Goal: Task Accomplishment & Management: Manage account settings

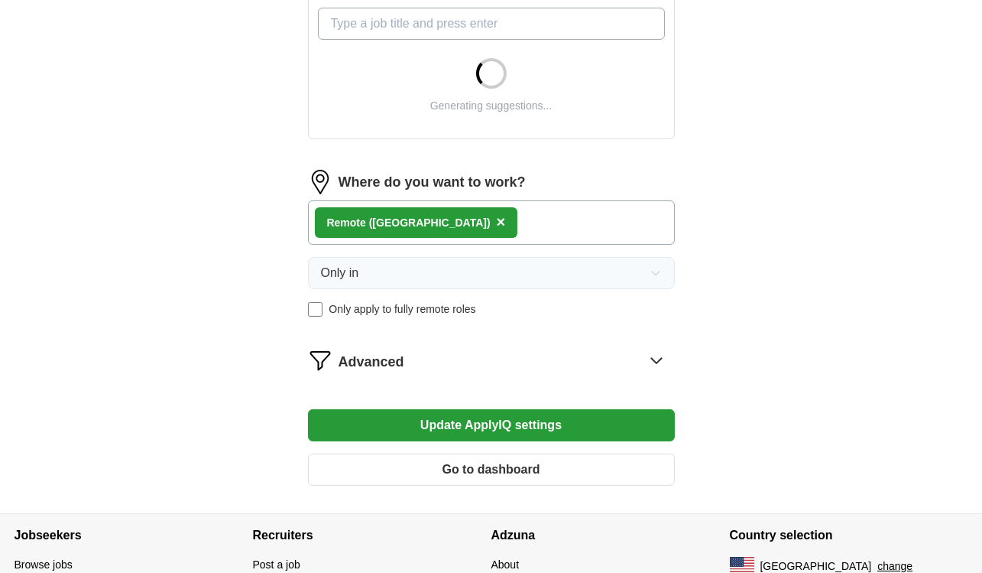
scroll to position [637, 0]
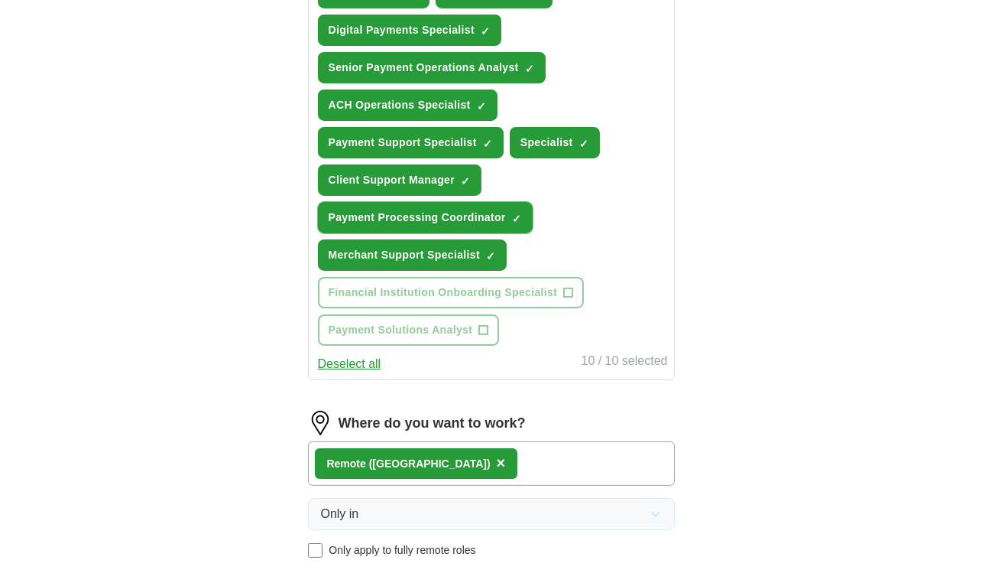
click at [0, 0] on span "×" at bounding box center [0, 0] width 0 height 0
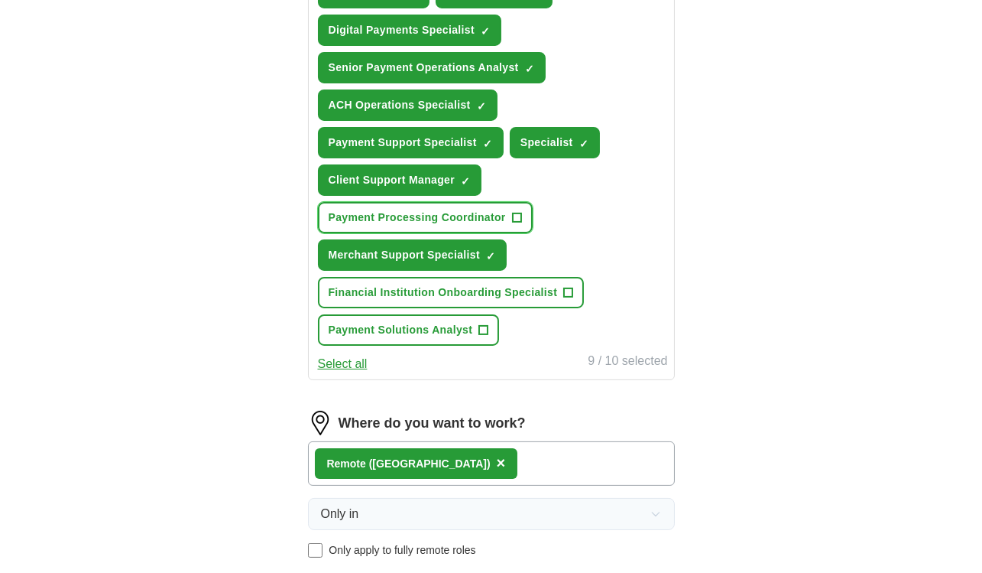
click at [515, 233] on button "Payment Processing Coordinator +" at bounding box center [425, 217] width 215 height 31
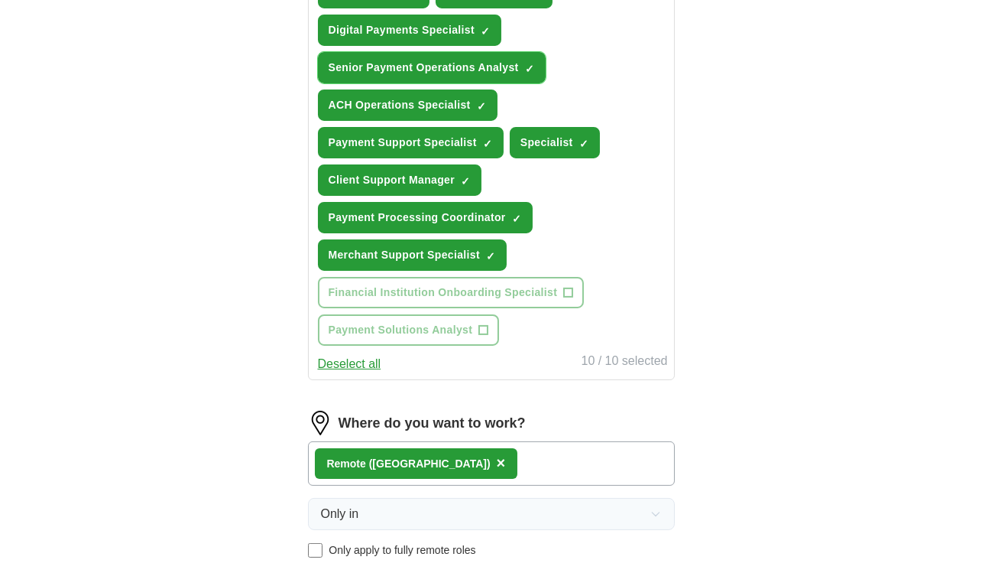
click at [514, 76] on span "Senior Payment Operations Analyst" at bounding box center [424, 68] width 190 height 16
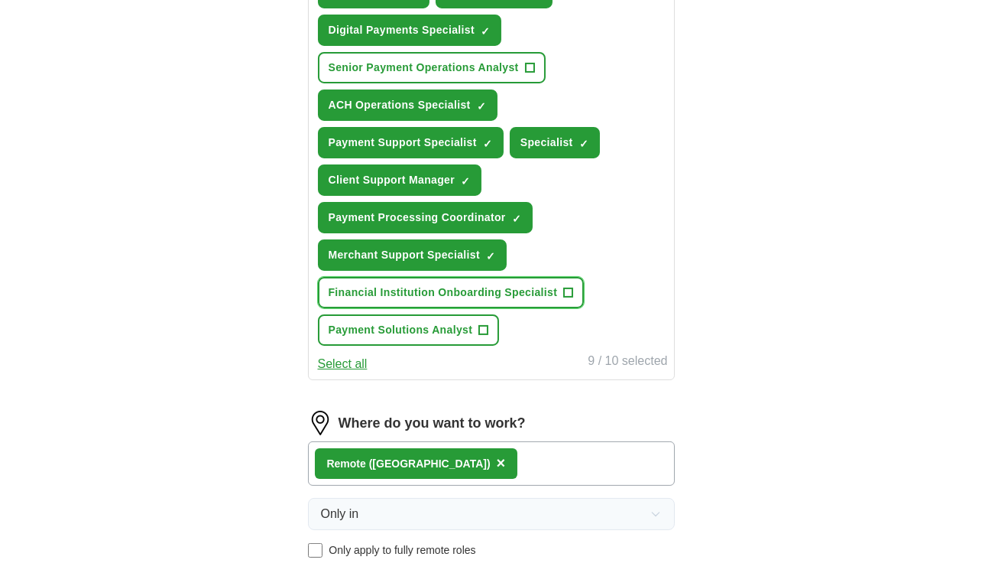
click at [532, 300] on span "Financial Institution Onboarding Specialist" at bounding box center [443, 292] width 229 height 16
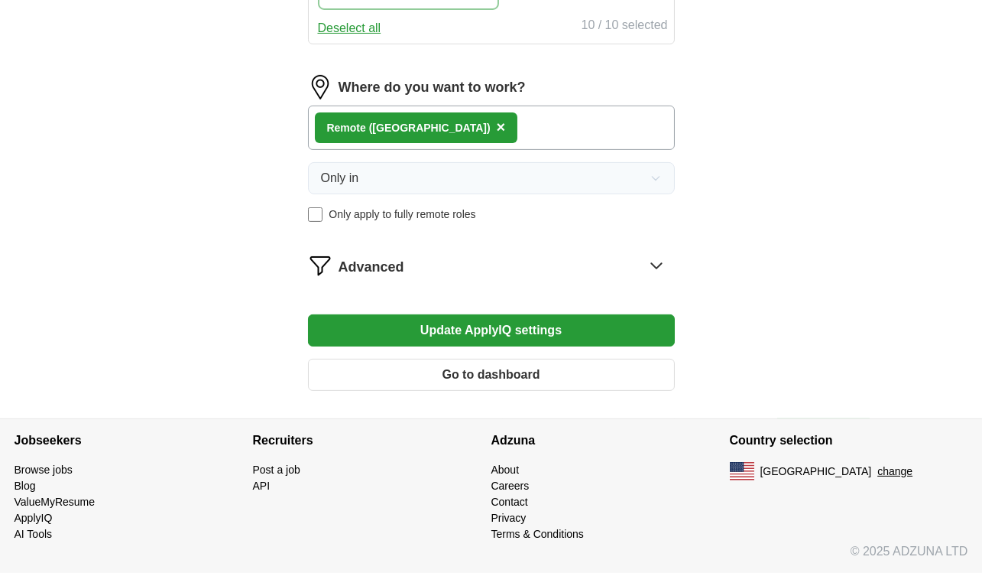
scroll to position [1048, 0]
click at [490, 314] on button "Update ApplyIQ settings" at bounding box center [491, 330] width 367 height 32
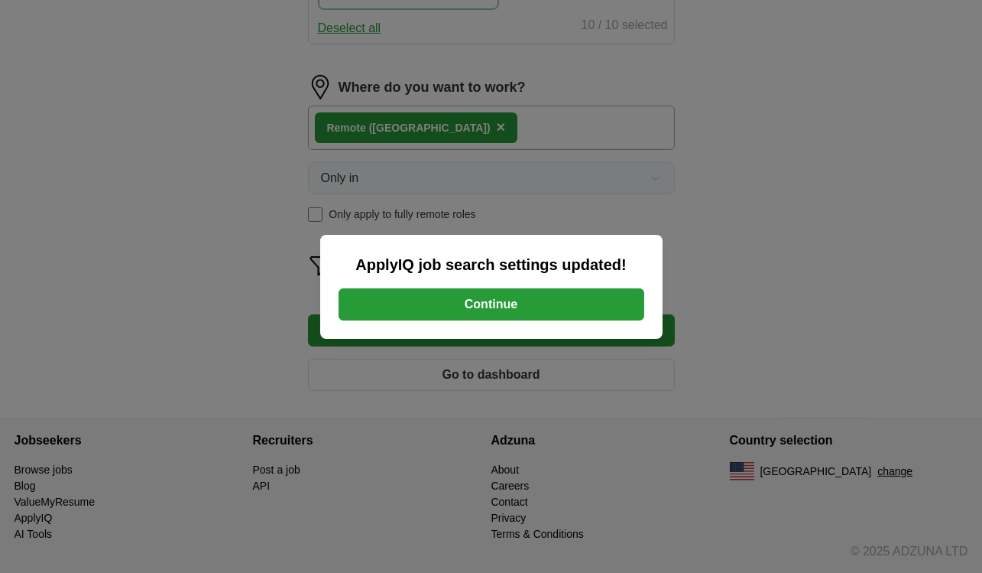
click at [490, 310] on button "Continue" at bounding box center [492, 304] width 306 height 32
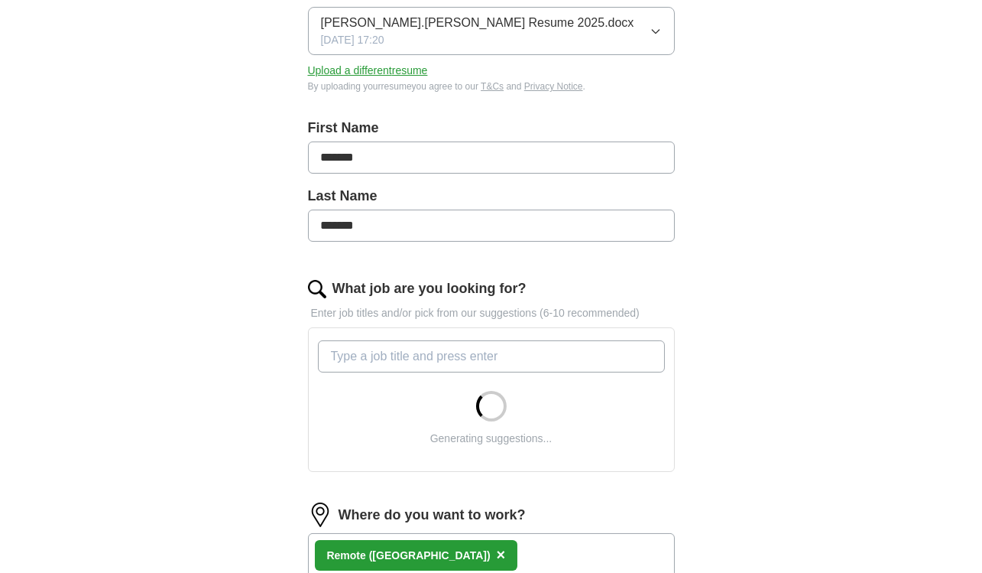
scroll to position [509, 0]
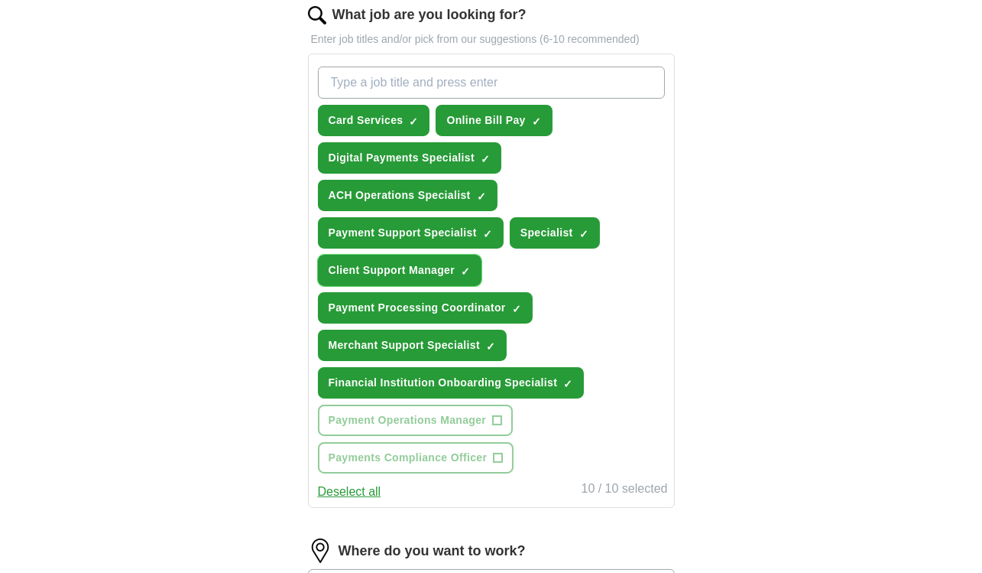
click at [414, 278] on span "Client Support Manager" at bounding box center [392, 270] width 127 height 16
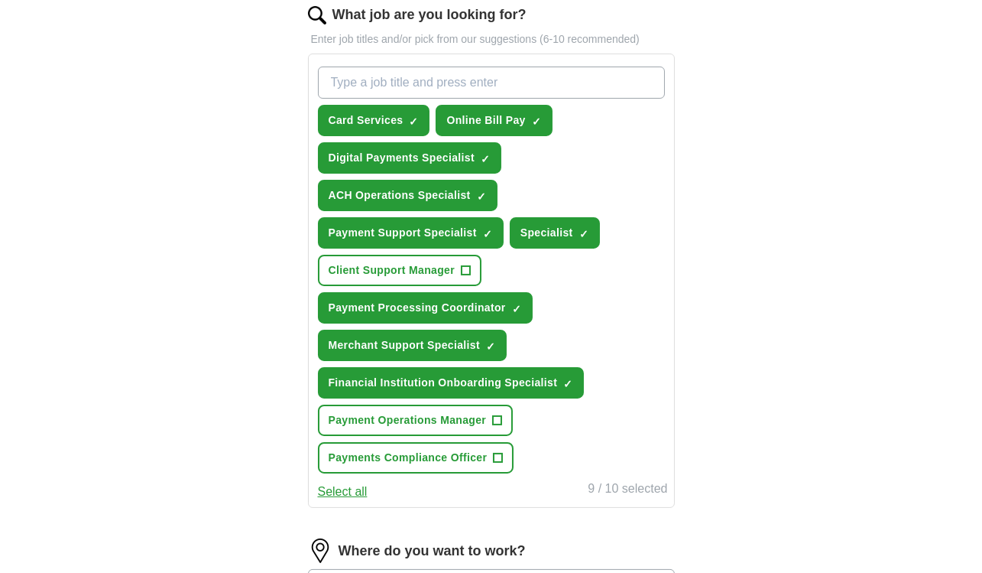
click at [395, 99] on input "What job are you looking for?" at bounding box center [491, 83] width 347 height 32
type input "Client Support"
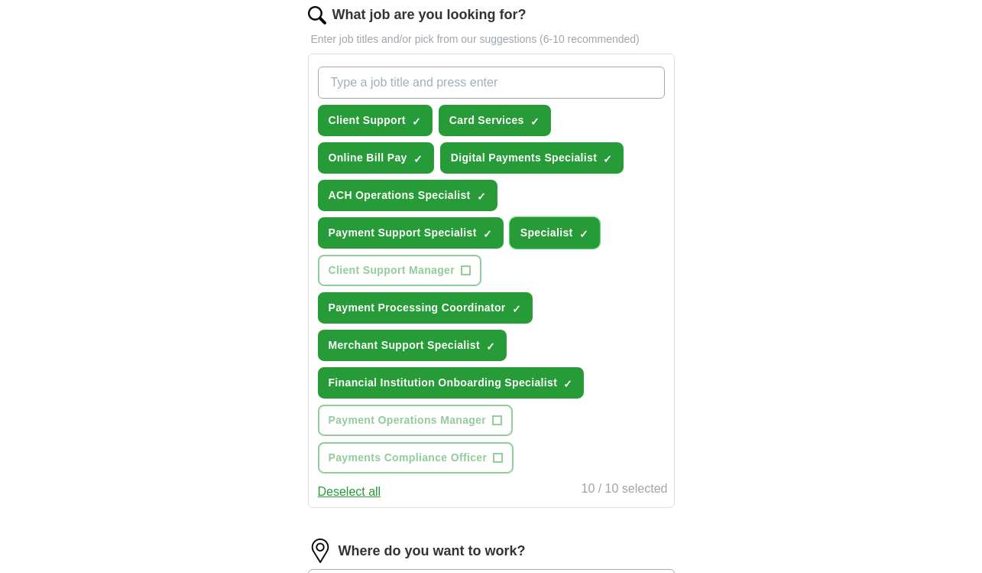
click at [573, 241] on span "Specialist" at bounding box center [547, 233] width 53 height 16
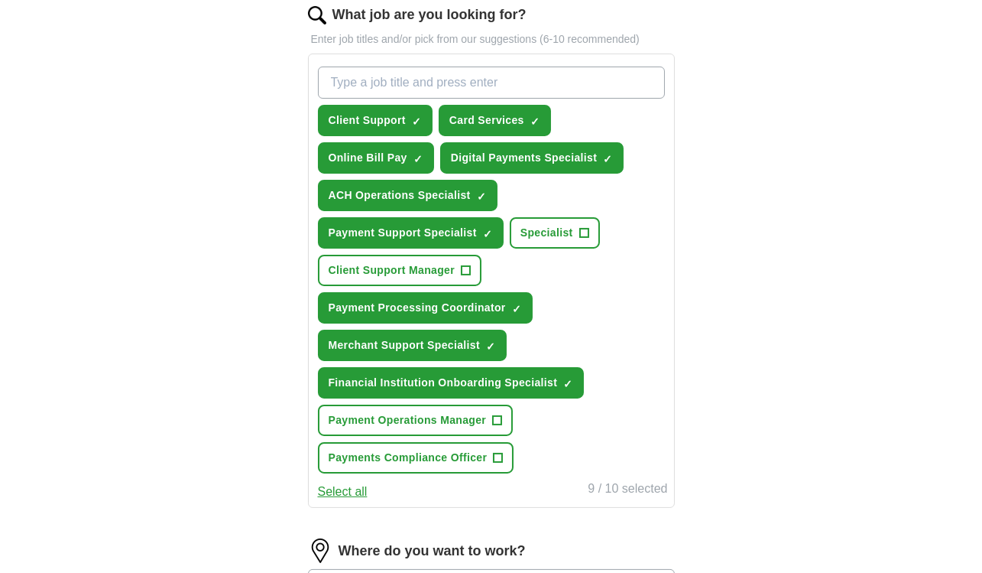
click at [400, 99] on input "What job are you looking for?" at bounding box center [491, 83] width 347 height 32
type input "Payment Specialist"
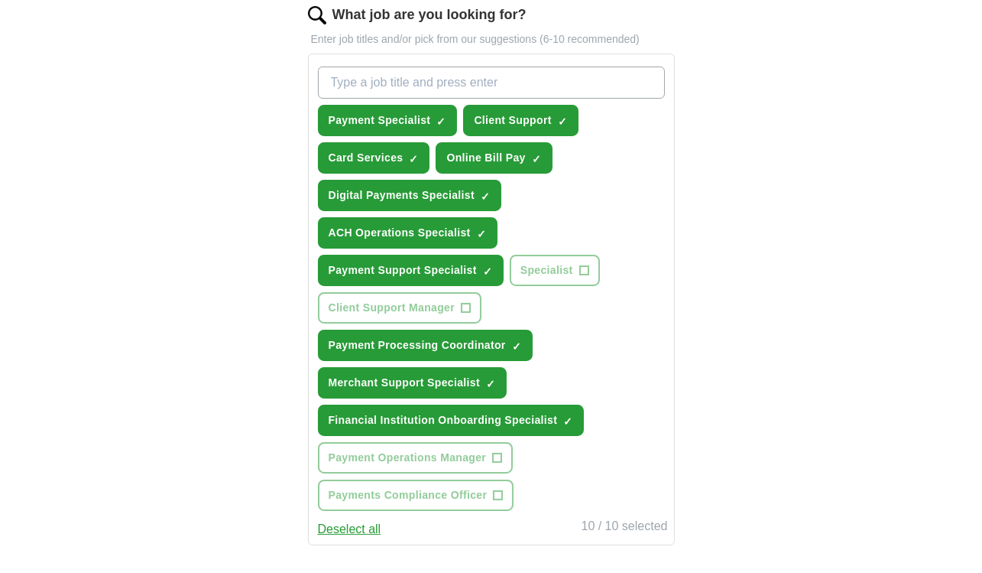
scroll to position [637, 0]
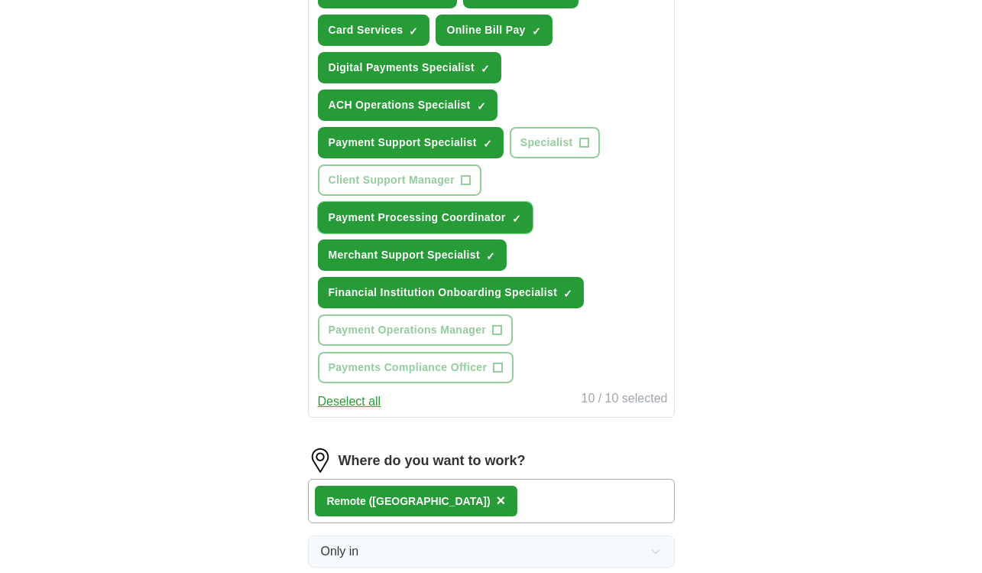
click at [531, 233] on button "Payment Processing Coordinator ✓ ×" at bounding box center [425, 217] width 215 height 31
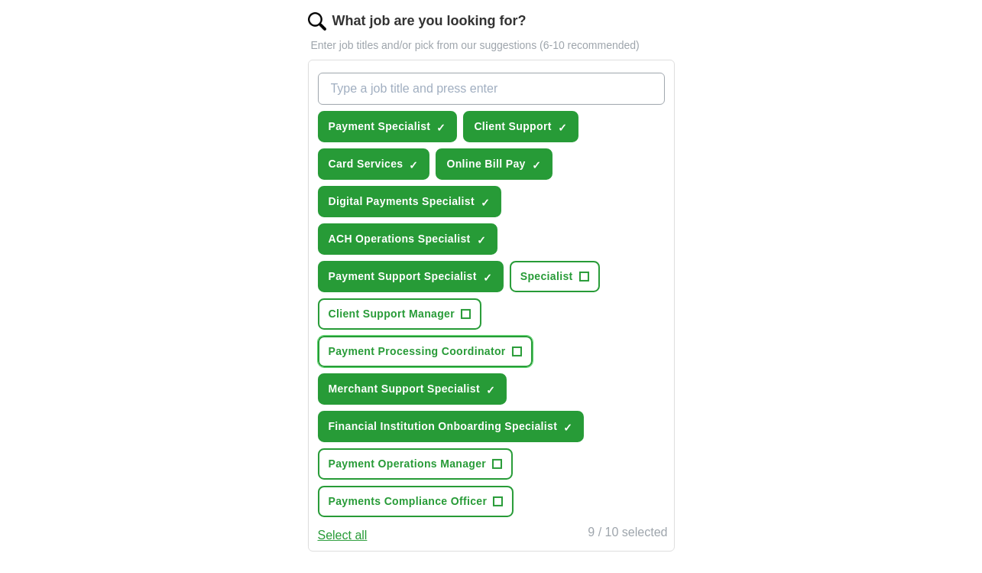
scroll to position [382, 0]
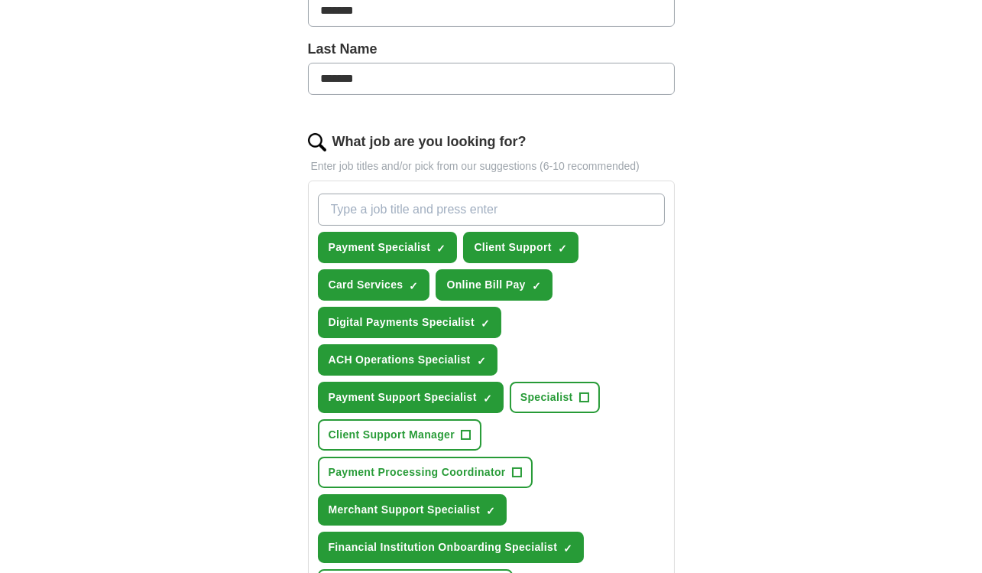
click at [433, 226] on input "What job are you looking for?" at bounding box center [491, 209] width 347 height 32
type input "Payment Processing"
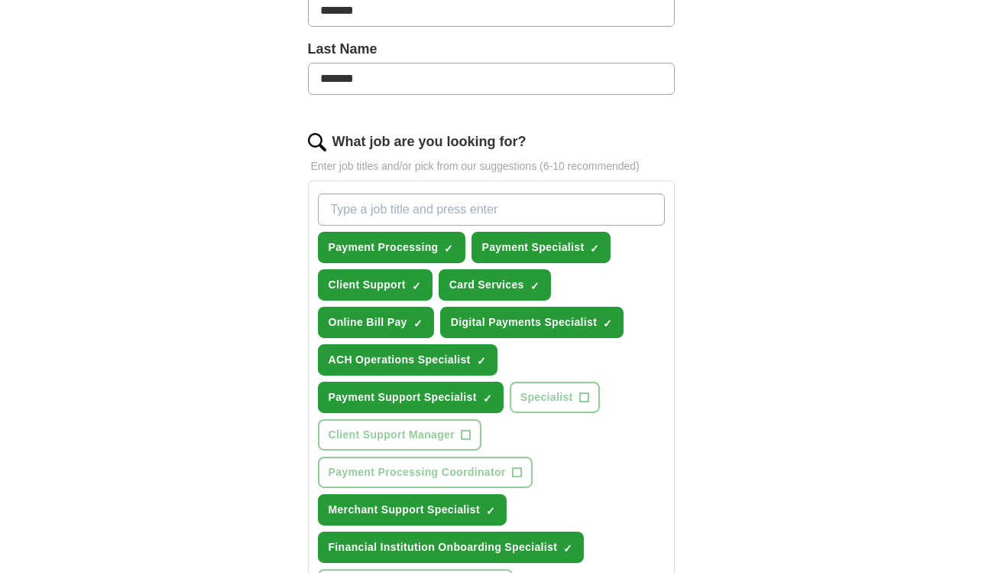
scroll to position [509, 0]
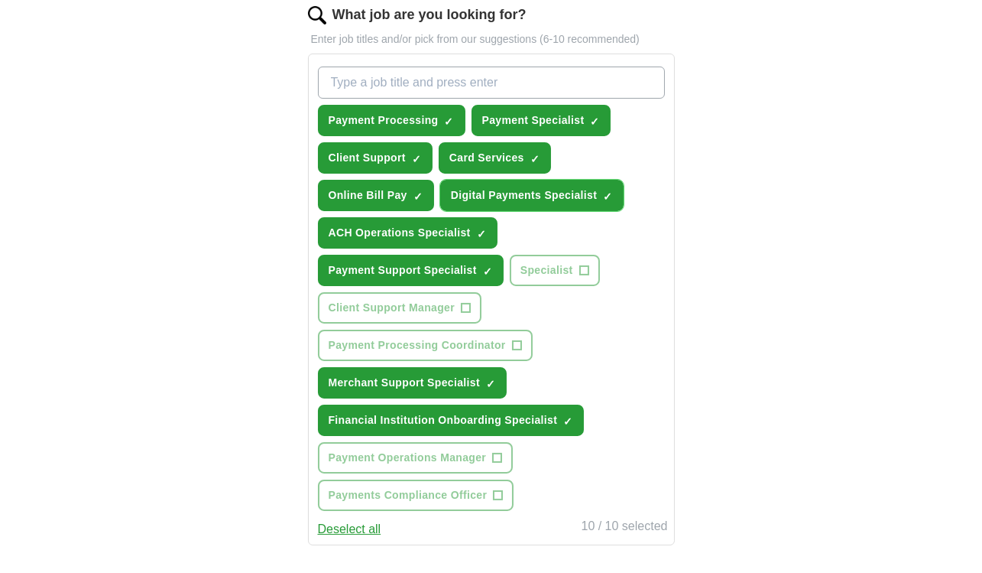
click at [521, 203] on span "Digital Payments Specialist" at bounding box center [524, 195] width 147 height 16
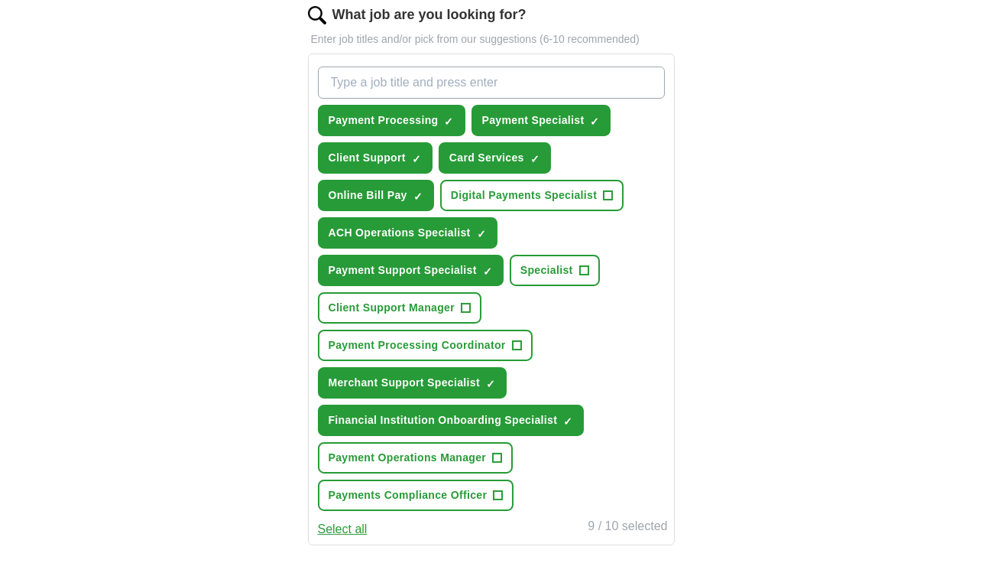
click at [433, 99] on input "What job are you looking for?" at bounding box center [491, 83] width 347 height 32
type input "Digital Payments"
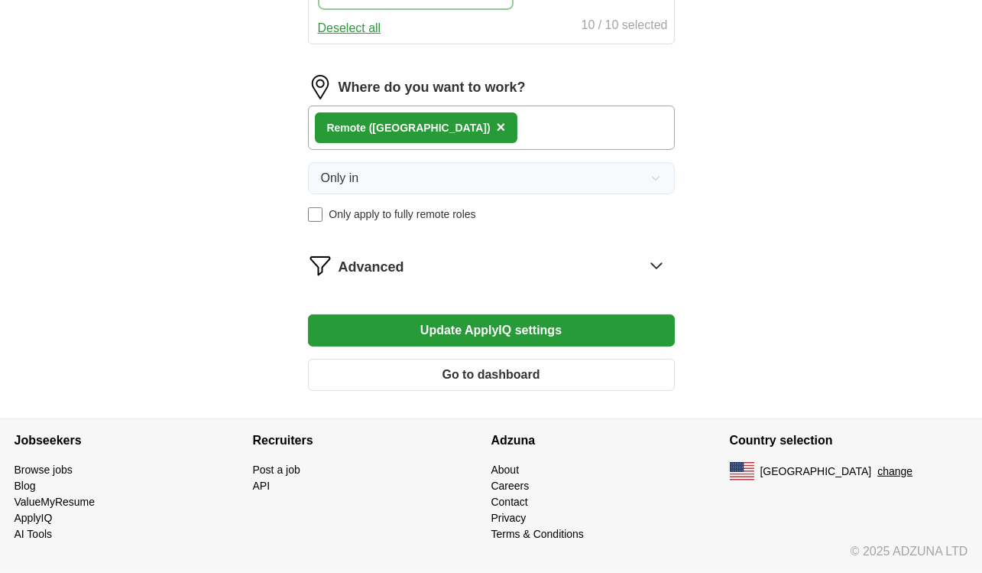
scroll to position [1127, 0]
click at [648, 253] on icon at bounding box center [656, 265] width 24 height 24
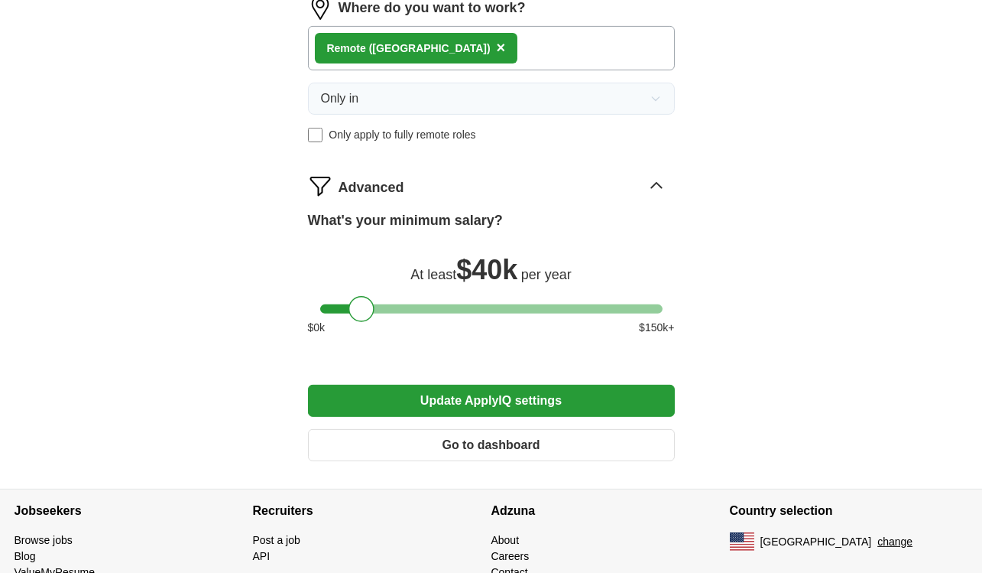
click at [648, 198] on icon at bounding box center [656, 186] width 24 height 24
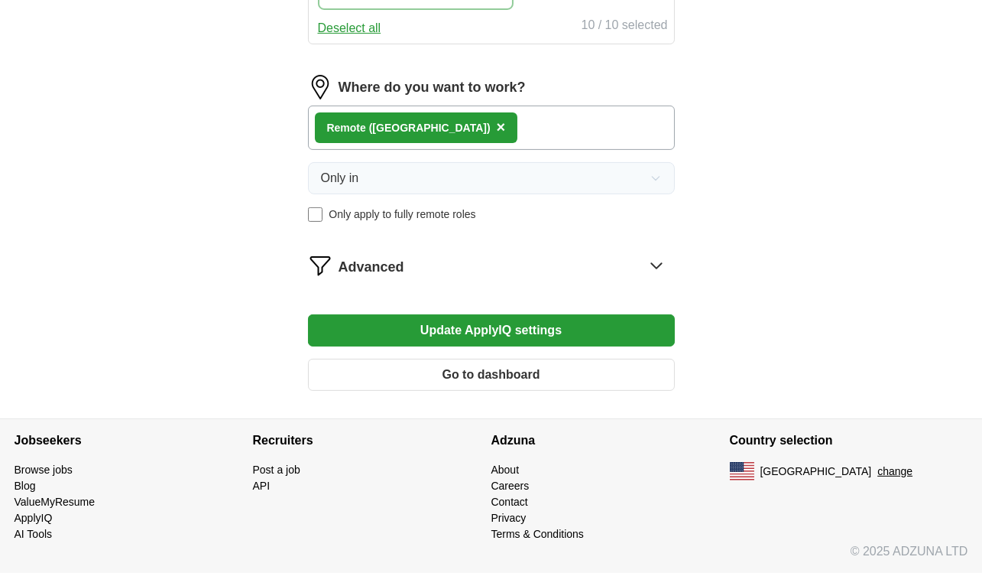
click at [537, 117] on div "Remote ([GEOGRAPHIC_DATA]) ×" at bounding box center [491, 127] width 367 height 44
click at [519, 317] on button "Update ApplyIQ settings" at bounding box center [491, 330] width 367 height 32
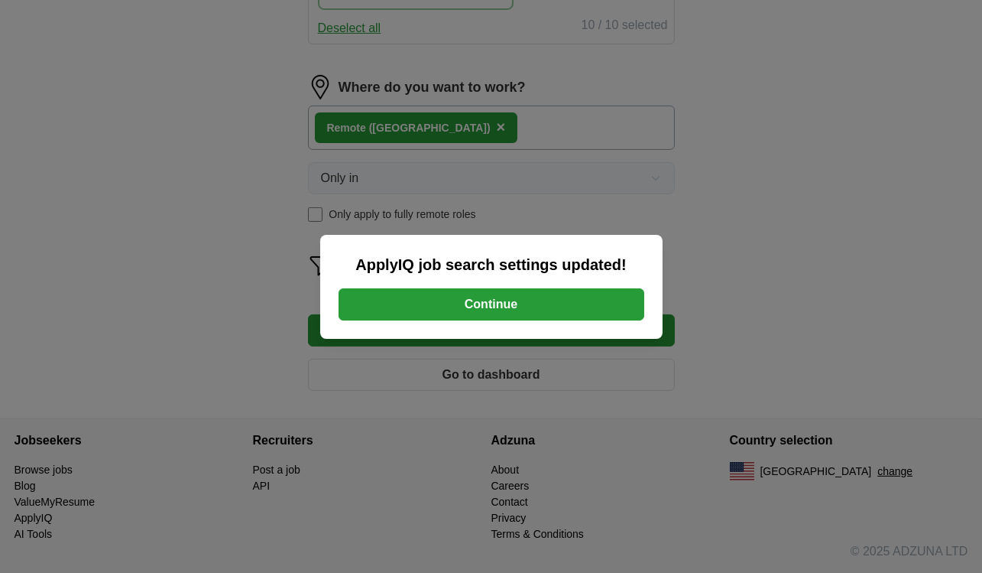
click at [522, 299] on button "Continue" at bounding box center [492, 304] width 306 height 32
